Goal: Information Seeking & Learning: Learn about a topic

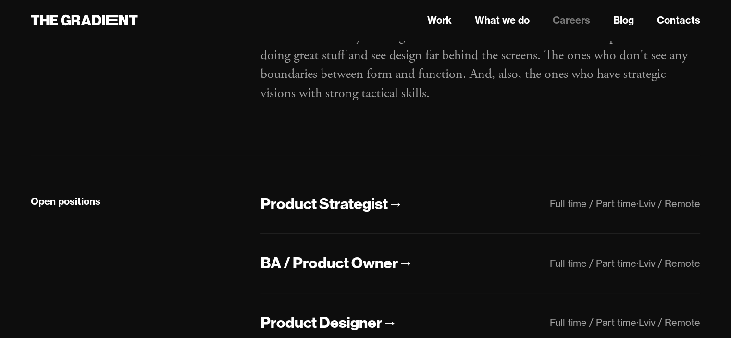
scroll to position [144, 0]
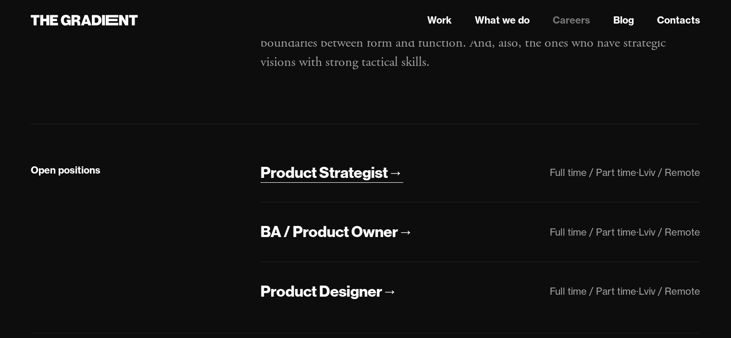
click at [349, 168] on div "Product Strategist" at bounding box center [324, 173] width 127 height 20
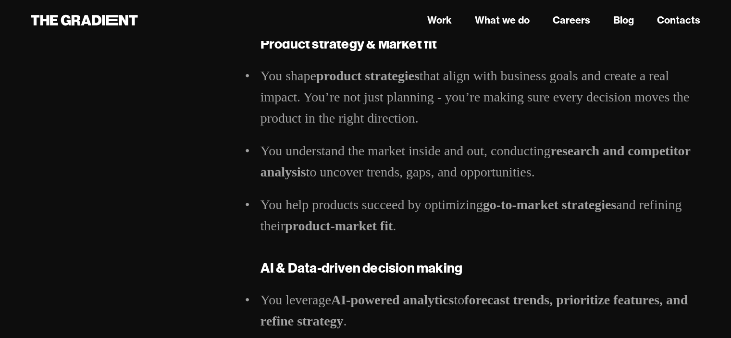
scroll to position [481, 0]
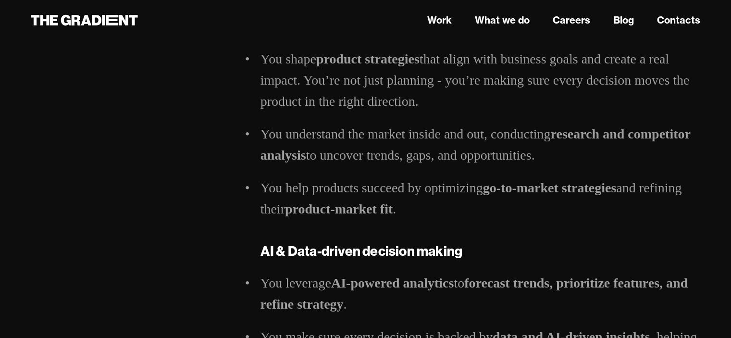
drag, startPoint x: 262, startPoint y: 99, endPoint x: 449, endPoint y: 114, distance: 188.2
click at [449, 112] on li "You shape product strategies that align with business goals and create a real i…" at bounding box center [481, 80] width 440 height 63
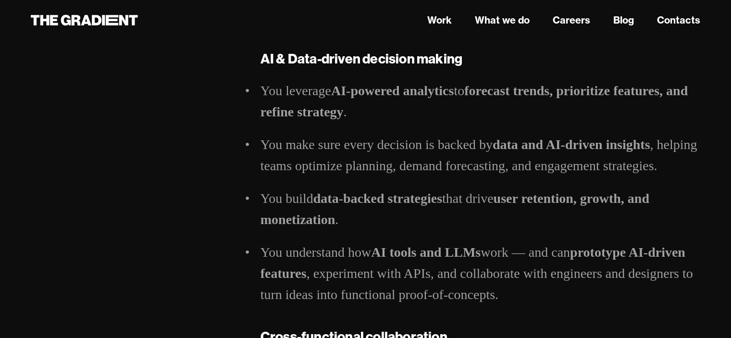
scroll to position [721, 0]
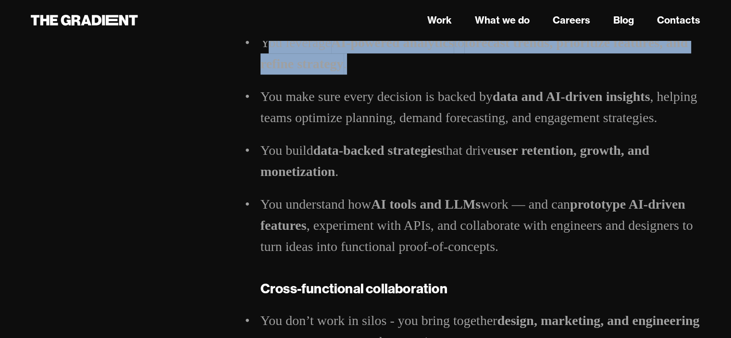
drag, startPoint x: 265, startPoint y: 57, endPoint x: 442, endPoint y: 88, distance: 180.1
click at [442, 75] on li "You leverage AI-powered analytics to forecast trends, prioritize features, and …" at bounding box center [481, 53] width 440 height 42
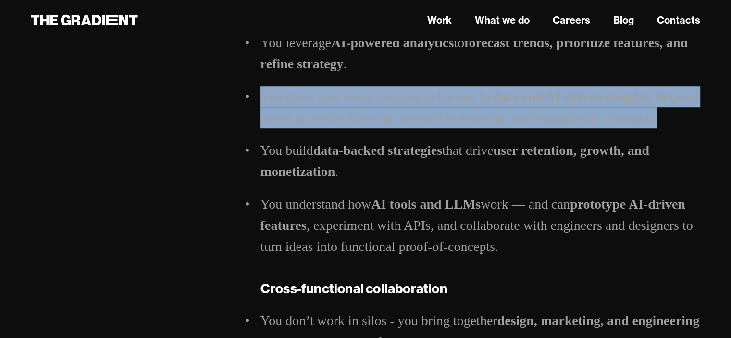
drag, startPoint x: 437, startPoint y: 88, endPoint x: 436, endPoint y: 152, distance: 64.5
click at [436, 152] on ul "You leverage AI-powered analytics to forecast trends, prioritize features, and …" at bounding box center [481, 144] width 440 height 225
click at [436, 128] on li "You make sure every decision is backed by data and AI-driven insights , helping…" at bounding box center [481, 107] width 440 height 42
drag, startPoint x: 402, startPoint y: 159, endPoint x: 250, endPoint y: 121, distance: 156.6
click at [251, 121] on div "Product Strategist Hi, we are The Gradient — a human-first design agency for th…" at bounding box center [480, 281] width 459 height 1833
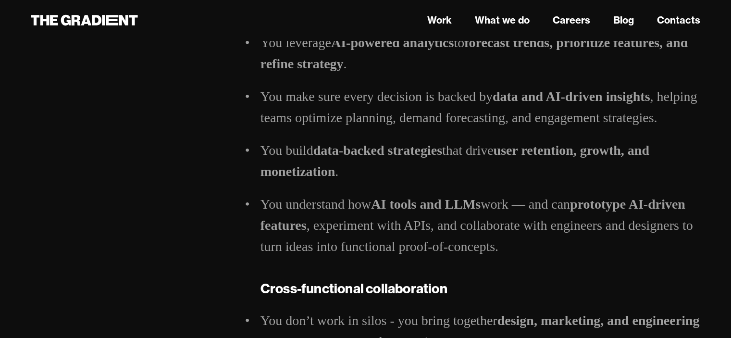
click at [229, 136] on div "Full time / Part time Lviv / Remote" at bounding box center [136, 281] width 230 height 1833
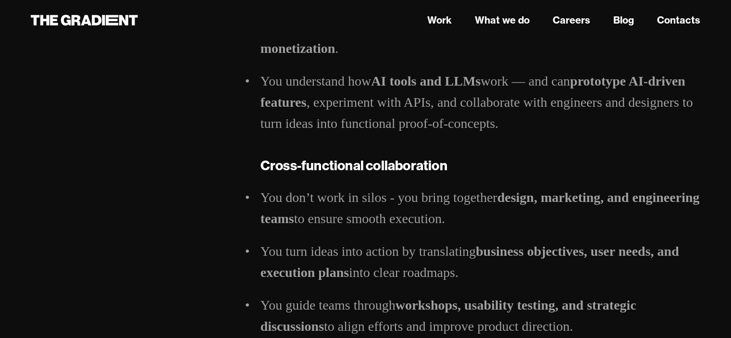
scroll to position [866, 0]
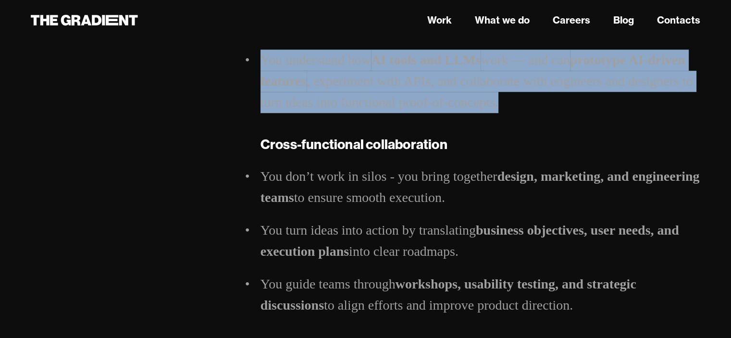
drag, startPoint x: 258, startPoint y: 98, endPoint x: 540, endPoint y: 140, distance: 285.5
click at [540, 140] on div "Product Strategist Hi, we are The Gradient — a human-first design agency for th…" at bounding box center [480, 137] width 459 height 1833
click at [540, 113] on li "You understand how AI tools and LLMs work — and can prototype AI-driven feature…" at bounding box center [481, 81] width 440 height 63
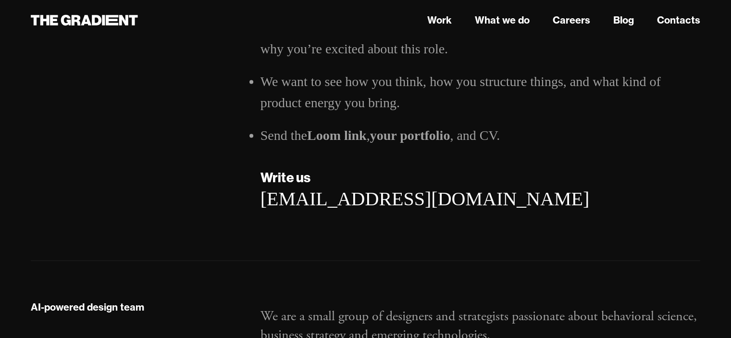
scroll to position [1924, 0]
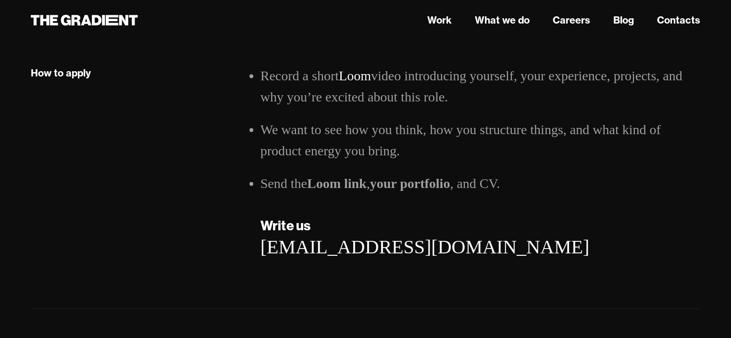
drag, startPoint x: 515, startPoint y: 116, endPoint x: 435, endPoint y: 171, distance: 97.5
click at [435, 171] on ul "Record a short Loom video introducing yourself, your experience, projects, and …" at bounding box center [481, 129] width 440 height 129
click at [435, 162] on li "We want to see how you think, how you structure things, and what kind of produc…" at bounding box center [481, 140] width 440 height 42
drag, startPoint x: 431, startPoint y: 170, endPoint x: 600, endPoint y: 115, distance: 177.5
click at [600, 115] on ul "Record a short Loom video introducing yourself, your experience, projects, and …" at bounding box center [481, 129] width 440 height 129
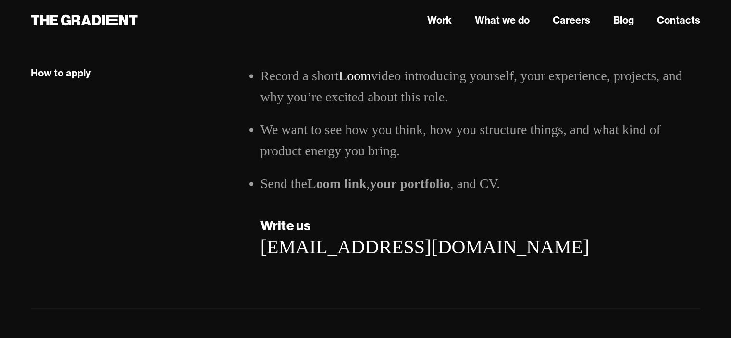
click at [600, 108] on li "Record a short Loom video introducing yourself, your experience, projects, and …" at bounding box center [481, 86] width 440 height 42
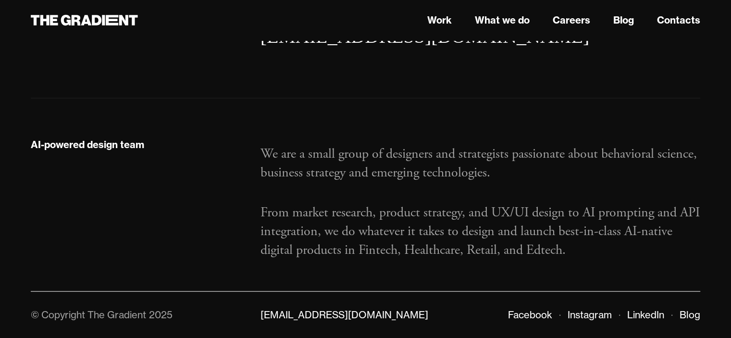
scroll to position [2152, 0]
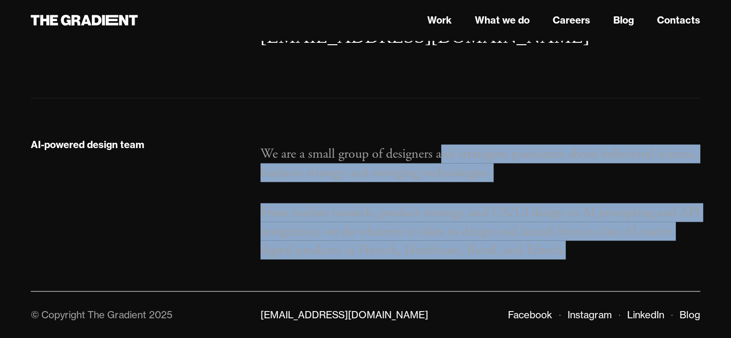
drag, startPoint x: 442, startPoint y: 152, endPoint x: 616, endPoint y: 248, distance: 198.2
click at [616, 248] on div "We are a small group of designers and strategists passionate about behavioral s…" at bounding box center [480, 198] width 459 height 123
click at [616, 248] on p "From market research, product strategy, and UX/UI design to AI prompting and AP…" at bounding box center [481, 231] width 440 height 57
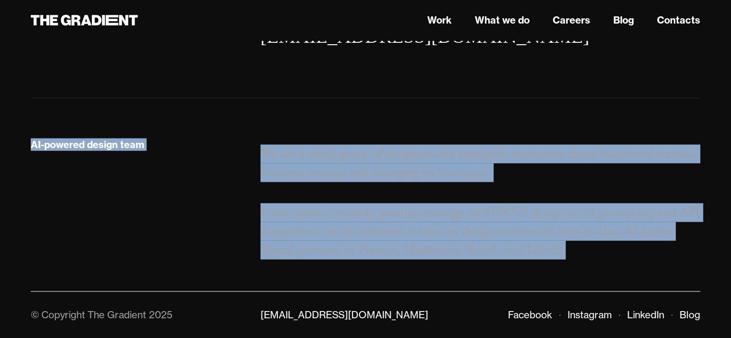
drag, startPoint x: 592, startPoint y: 248, endPoint x: 239, endPoint y: 154, distance: 365.7
click at [239, 154] on div "AI-powered design team We are a small group of designers and strategists passio…" at bounding box center [365, 198] width 689 height 123
click at [239, 154] on div "AI-powered design team" at bounding box center [136, 198] width 230 height 123
